Goal: Task Accomplishment & Management: Use online tool/utility

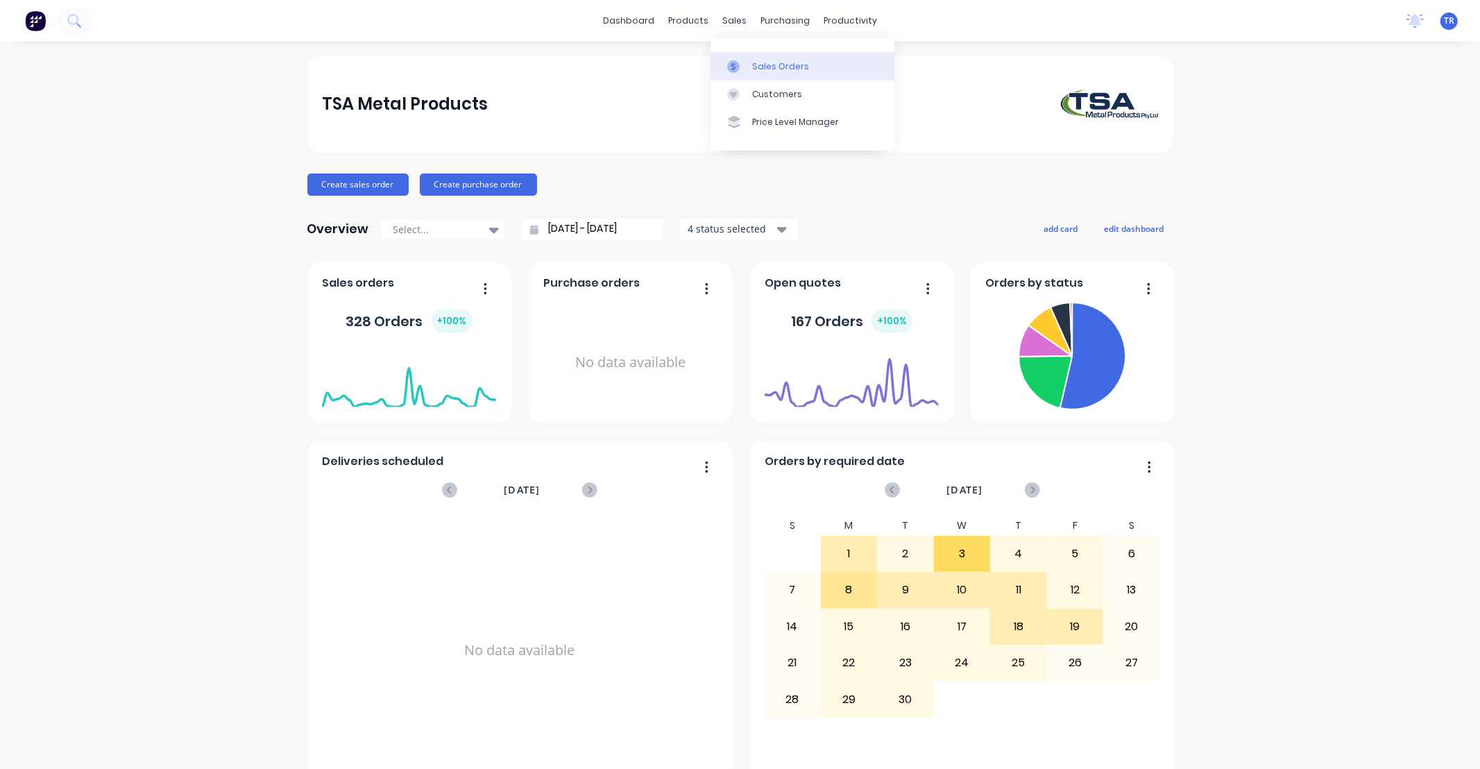
click at [768, 60] on div "Sales Orders" at bounding box center [780, 66] width 57 height 12
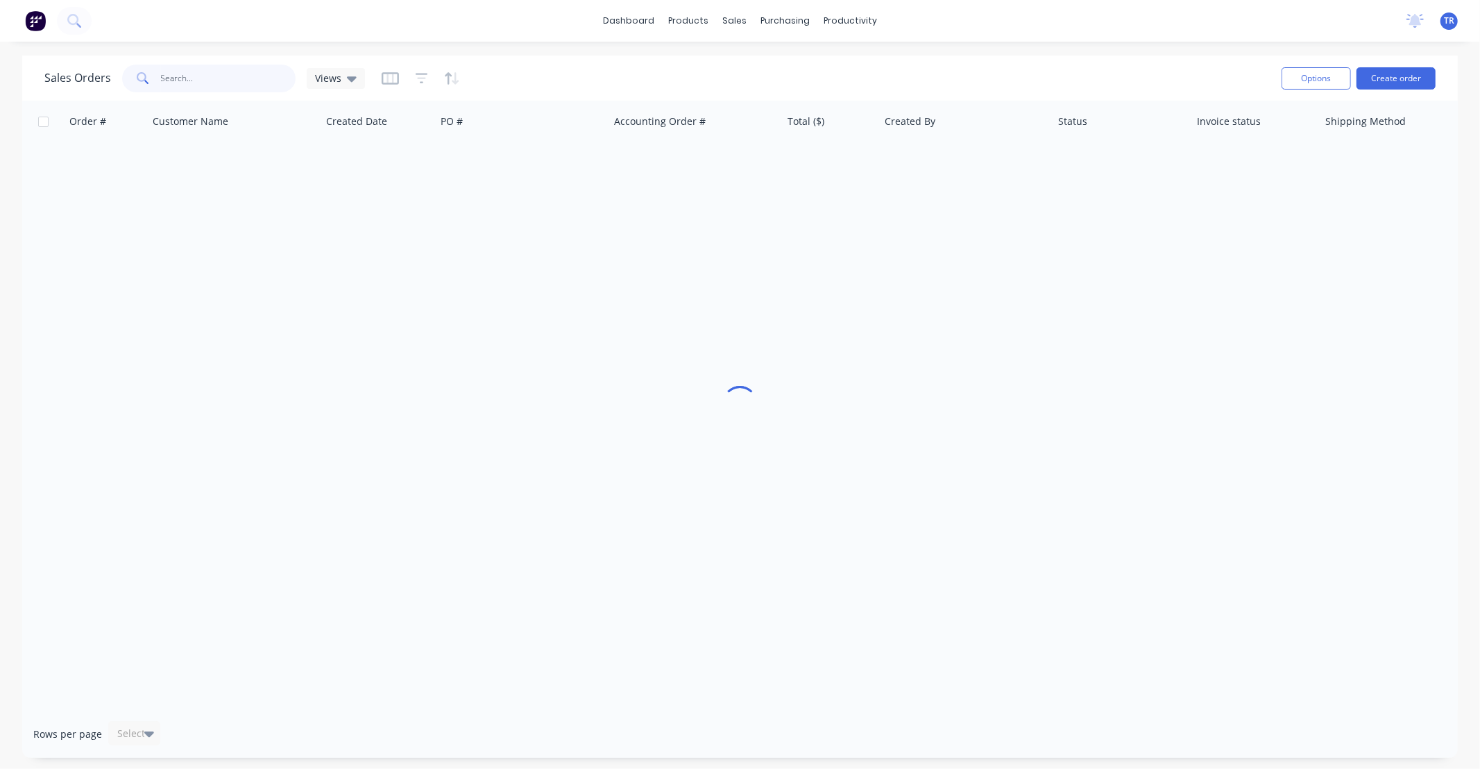
click at [185, 80] on input "text" at bounding box center [228, 79] width 135 height 28
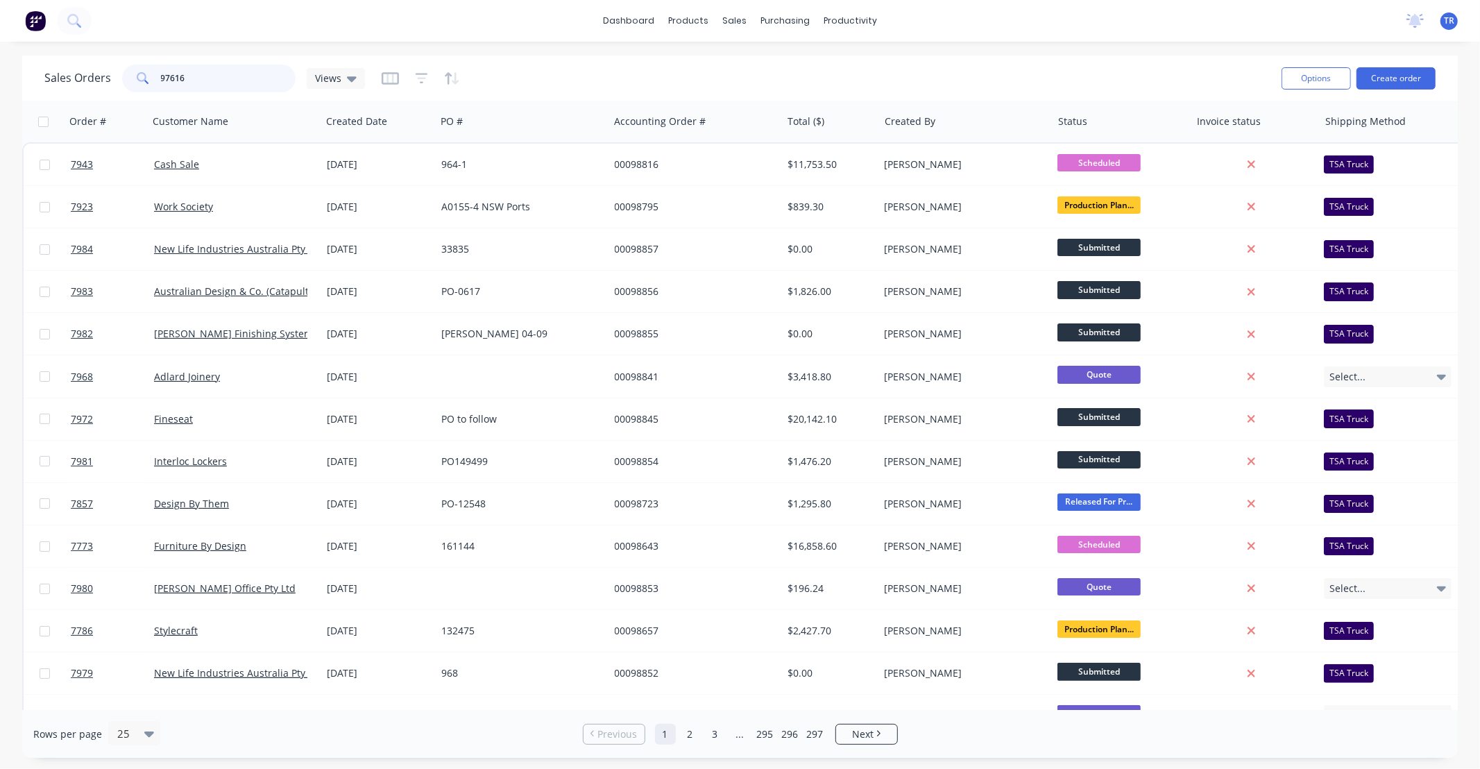
type input "97616"
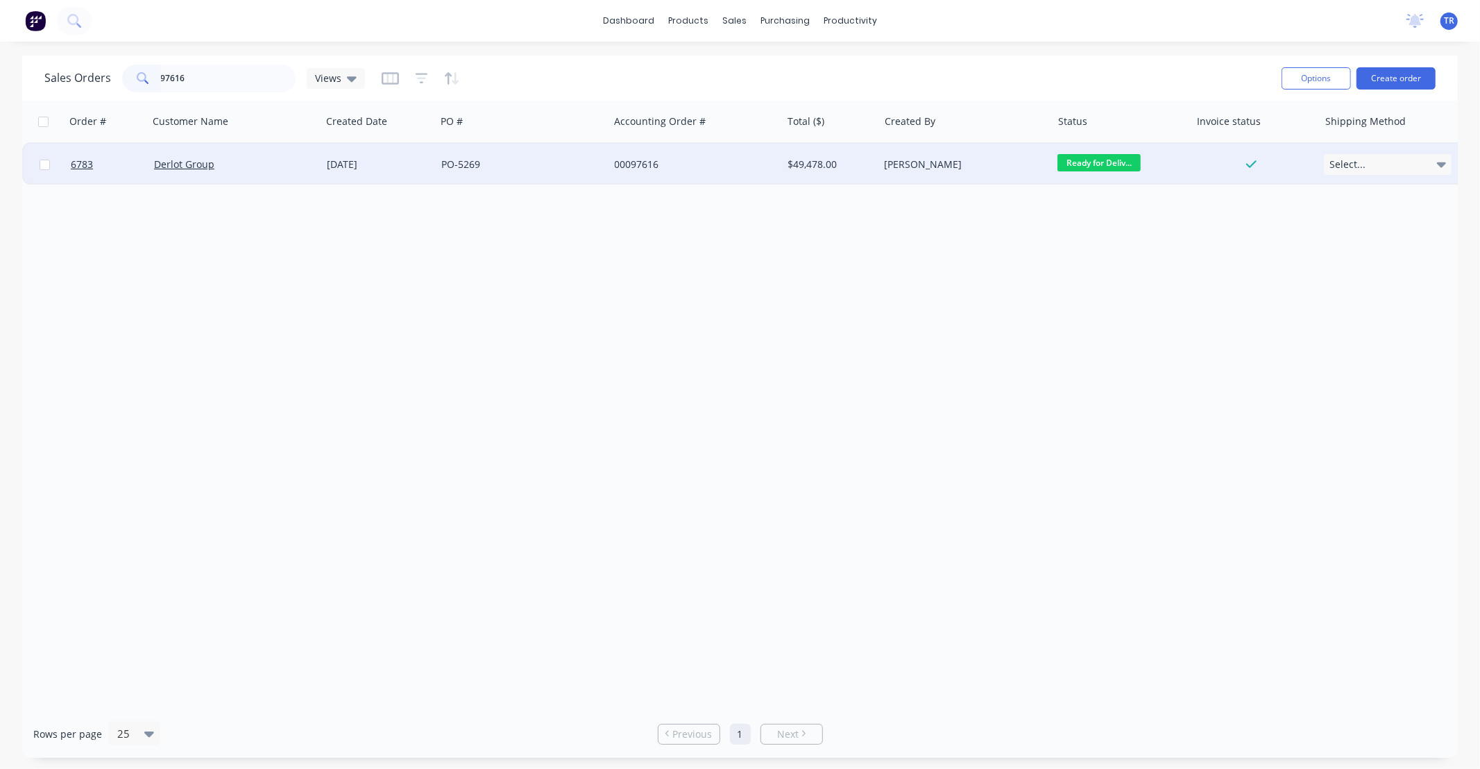
click at [280, 167] on div "Derlot Group" at bounding box center [231, 165] width 154 height 14
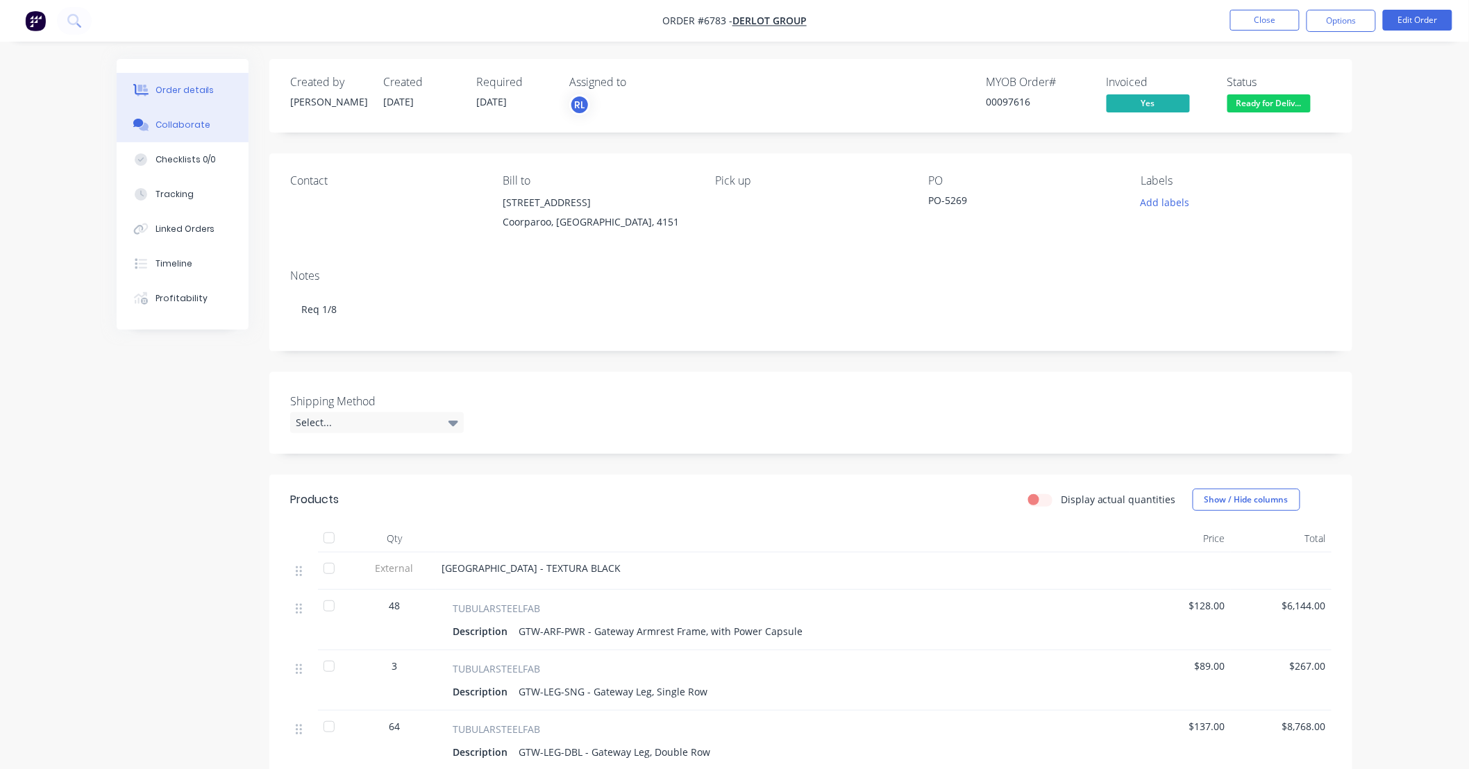
click at [195, 126] on div "Collaborate" at bounding box center [182, 125] width 55 height 12
